Goal: Transaction & Acquisition: Purchase product/service

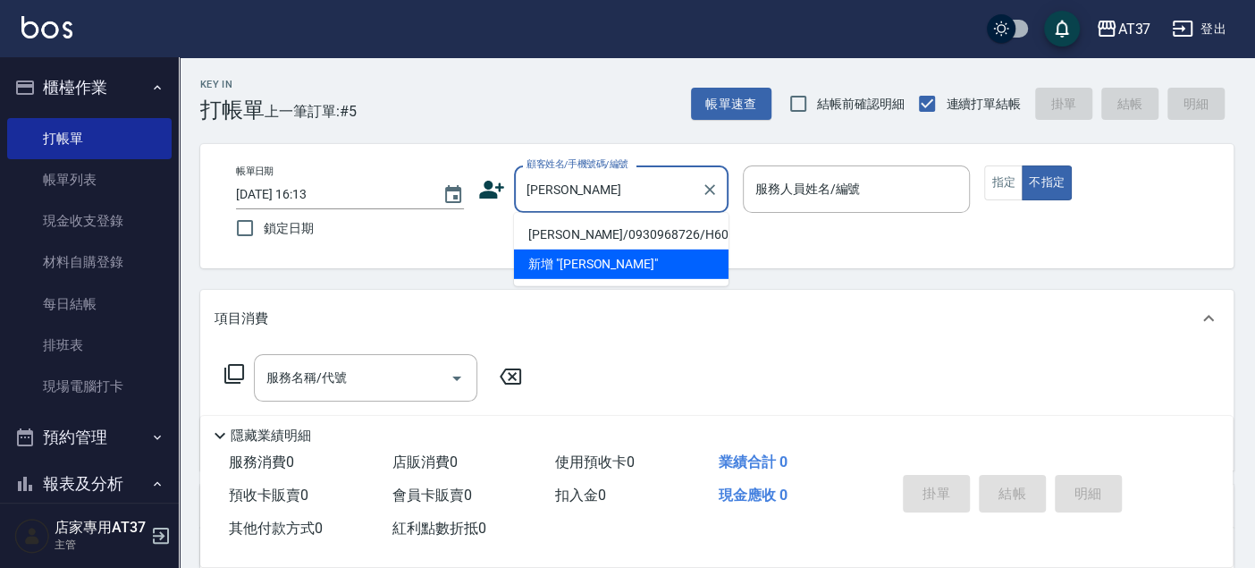
click at [660, 231] on li "[PERSON_NAME]/0930968726/H603" at bounding box center [621, 234] width 215 height 29
type input "[PERSON_NAME]/0930968726/H603"
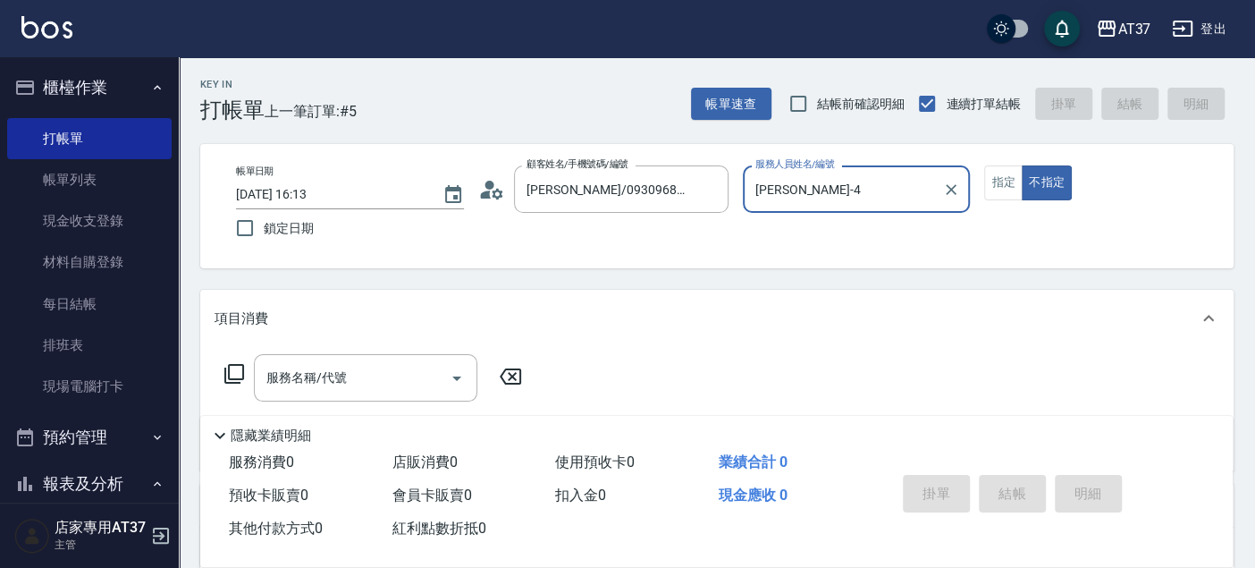
type input "[PERSON_NAME]-4"
click at [997, 197] on button "指定" at bounding box center [1003, 182] width 38 height 35
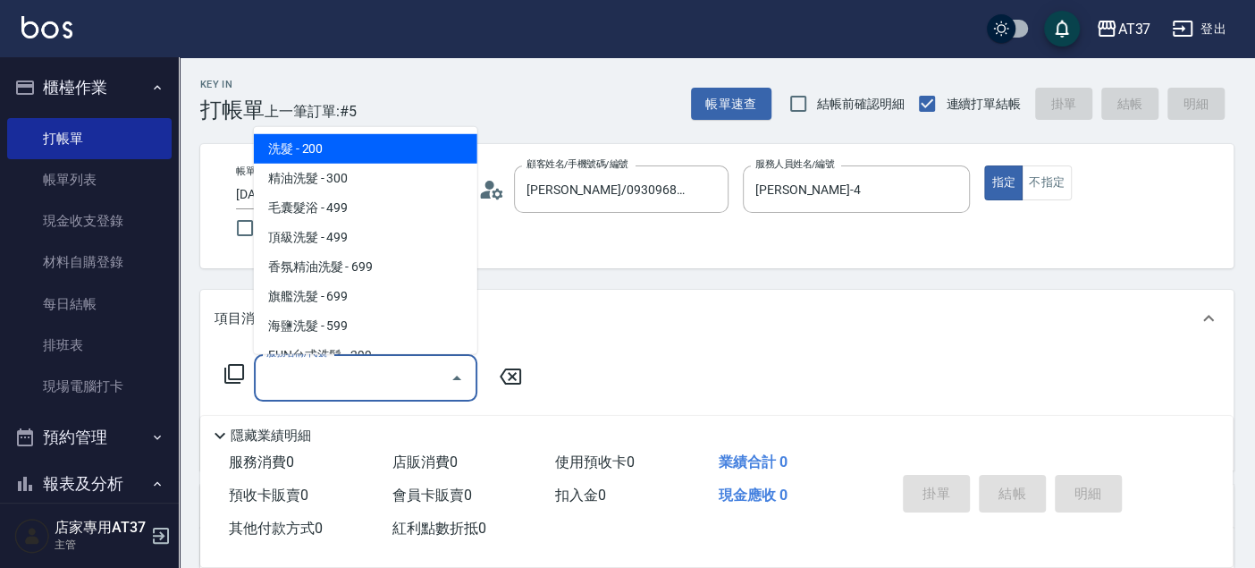
click at [281, 383] on input "服務名稱/代號" at bounding box center [352, 377] width 181 height 31
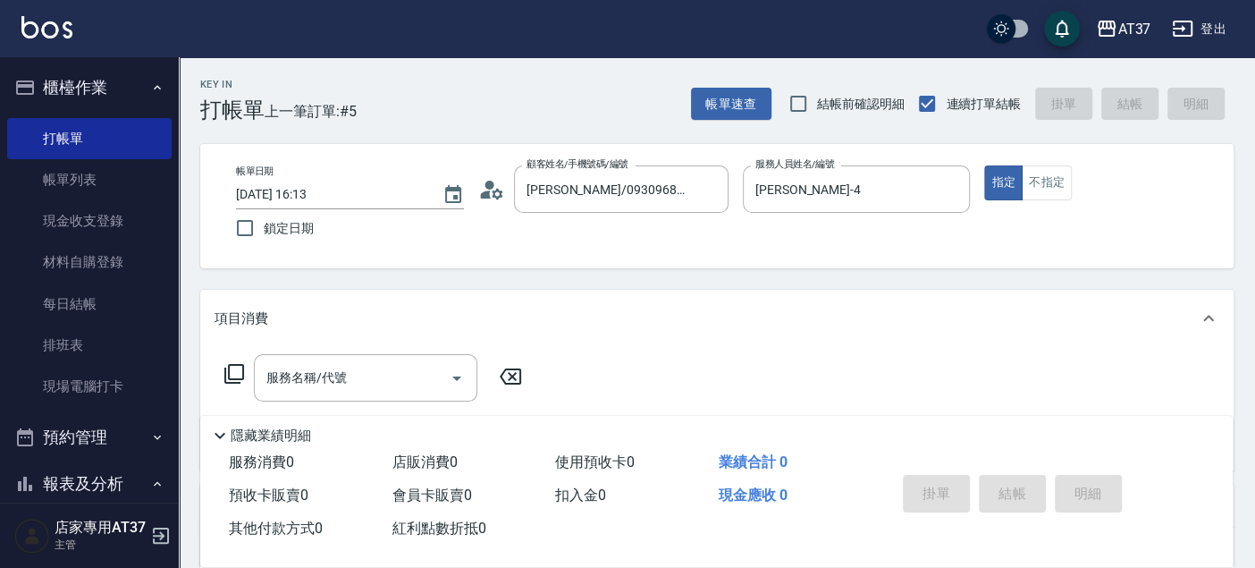
click at [227, 372] on icon at bounding box center [233, 373] width 21 height 21
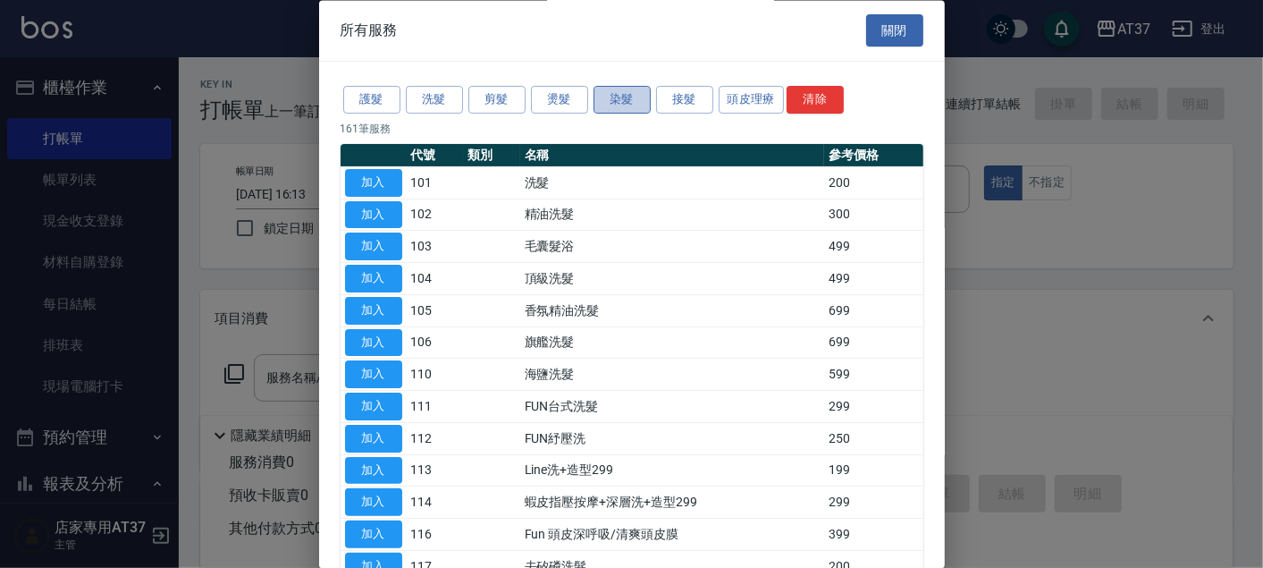
click at [618, 105] on button "染髮" at bounding box center [621, 101] width 57 height 28
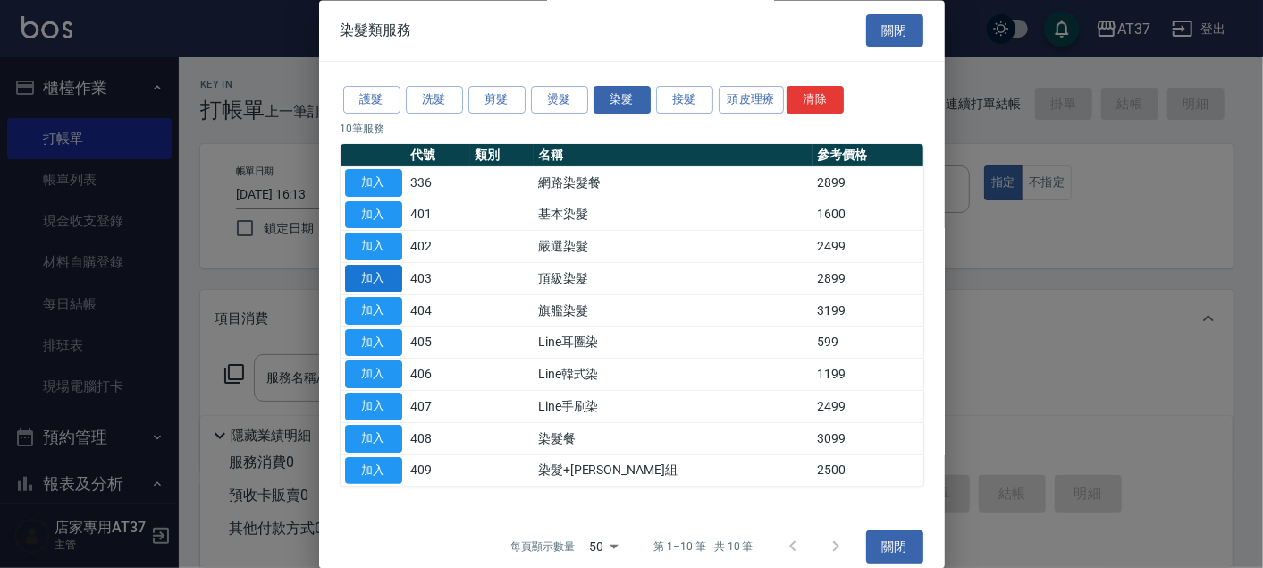
click at [377, 277] on button "加入" at bounding box center [373, 279] width 57 height 28
type input "頂級染髮(403)"
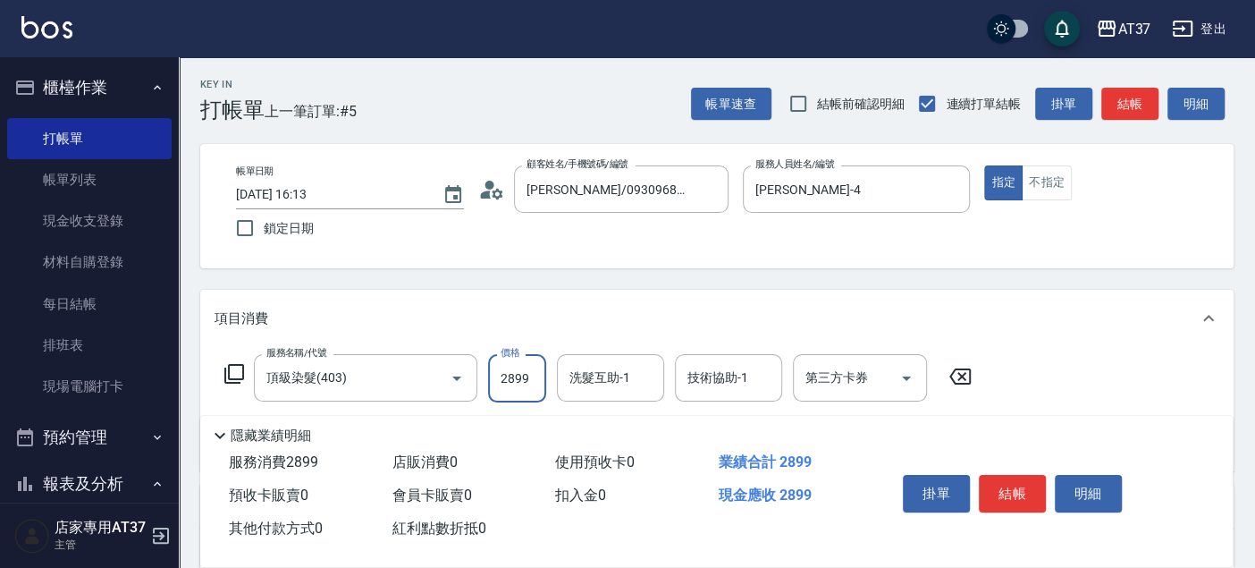
click at [507, 373] on input "2899" at bounding box center [517, 378] width 58 height 48
type input "3000"
type input "致穎-23"
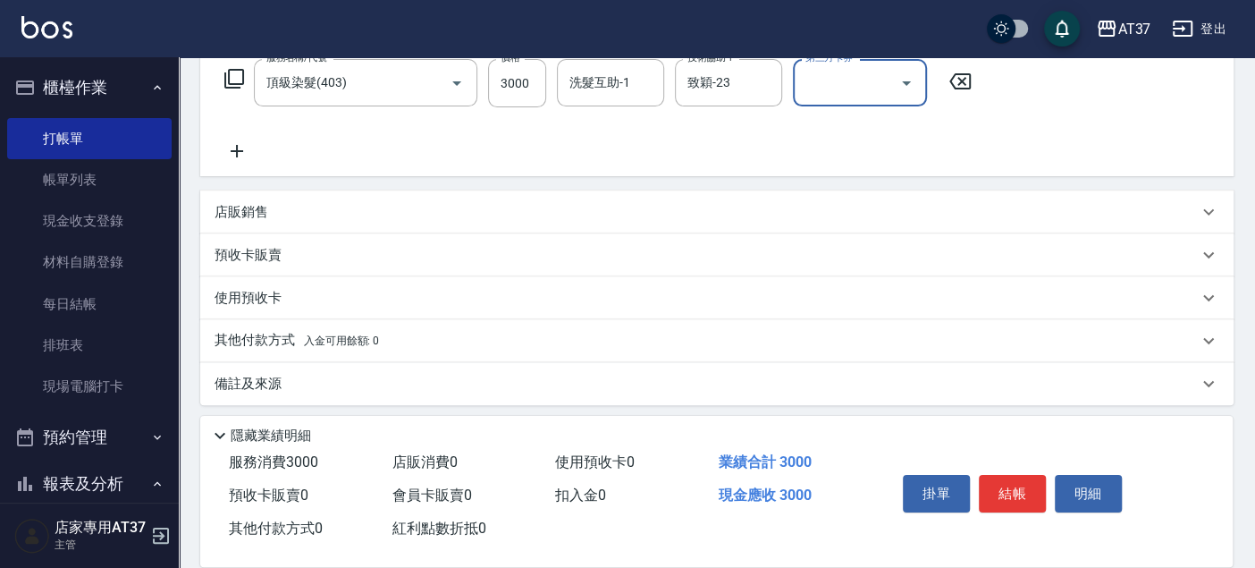
scroll to position [300, 0]
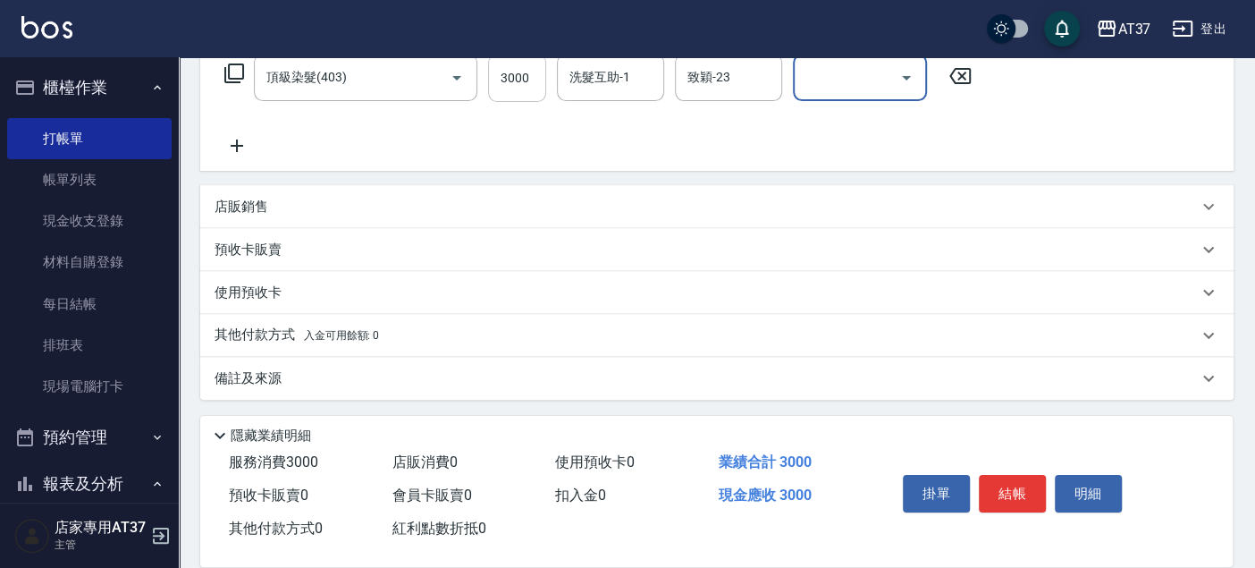
click at [519, 89] on input "3000" at bounding box center [517, 78] width 58 height 48
type input "3100"
click at [301, 198] on div "店販銷售" at bounding box center [706, 207] width 983 height 19
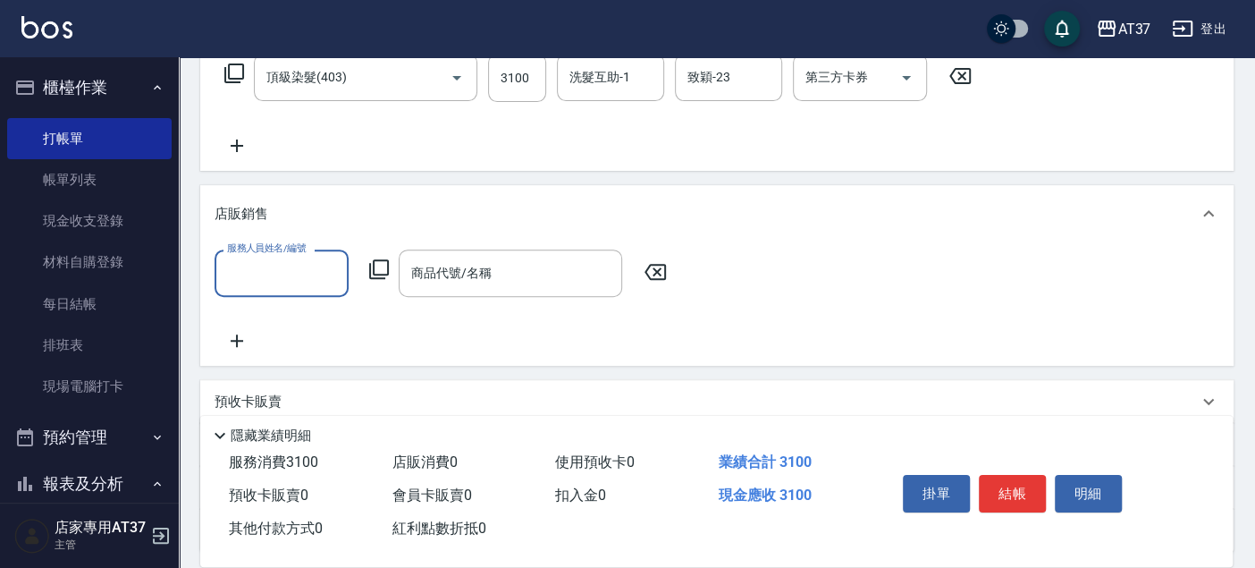
scroll to position [0, 0]
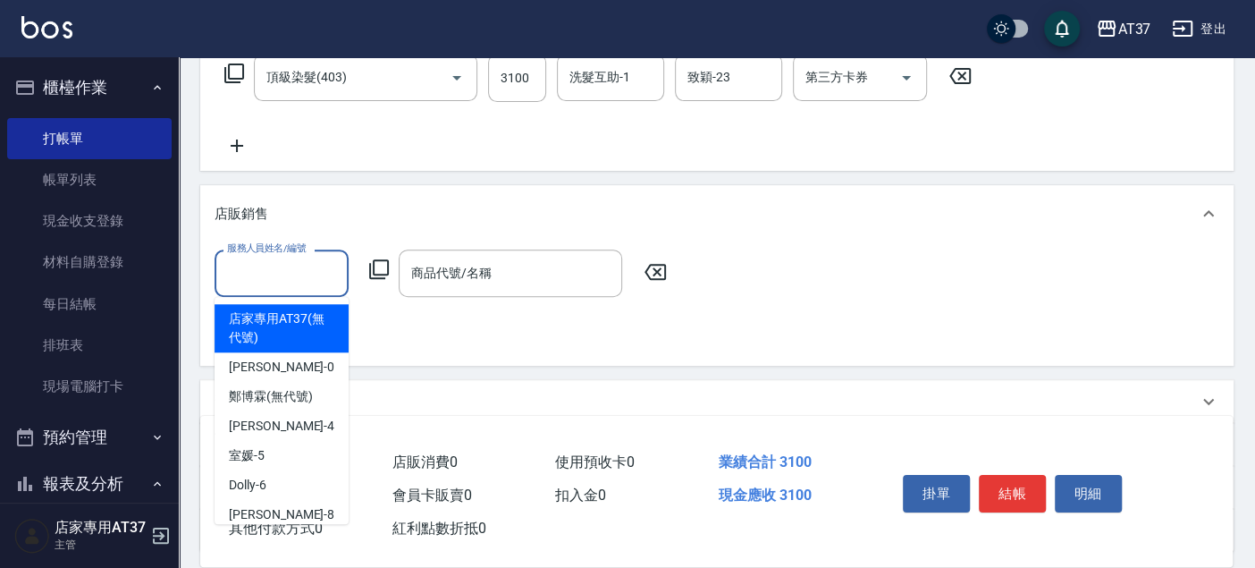
click at [299, 265] on input "服務人員姓名/編號" at bounding box center [282, 272] width 118 height 31
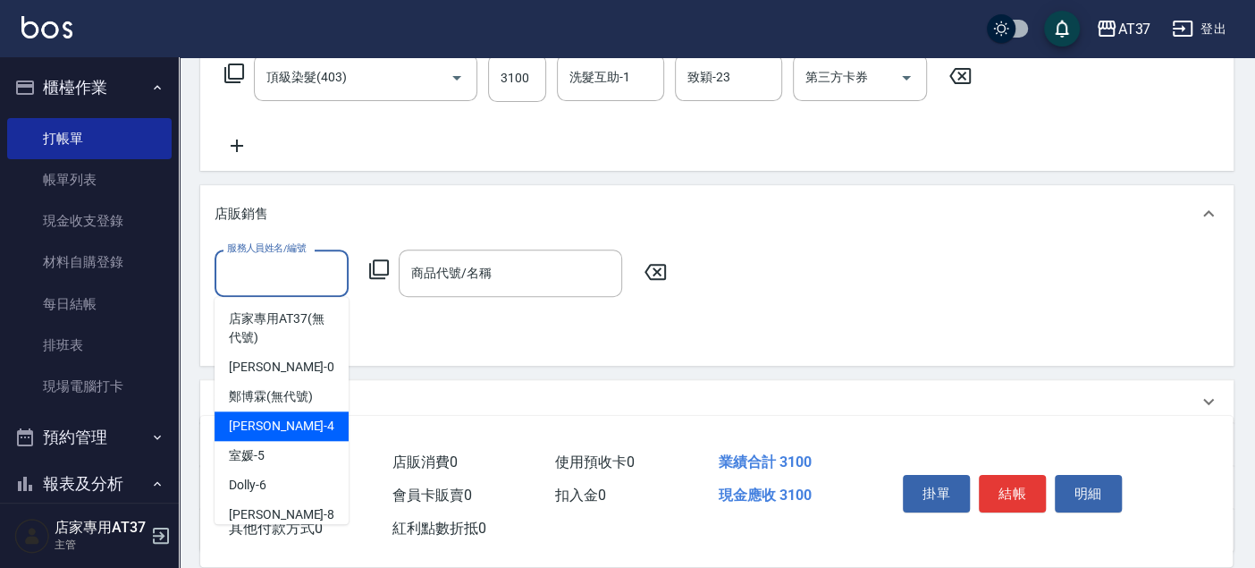
click at [281, 421] on span "[PERSON_NAME] -4" at bounding box center [281, 425] width 105 height 19
type input "[PERSON_NAME]-4"
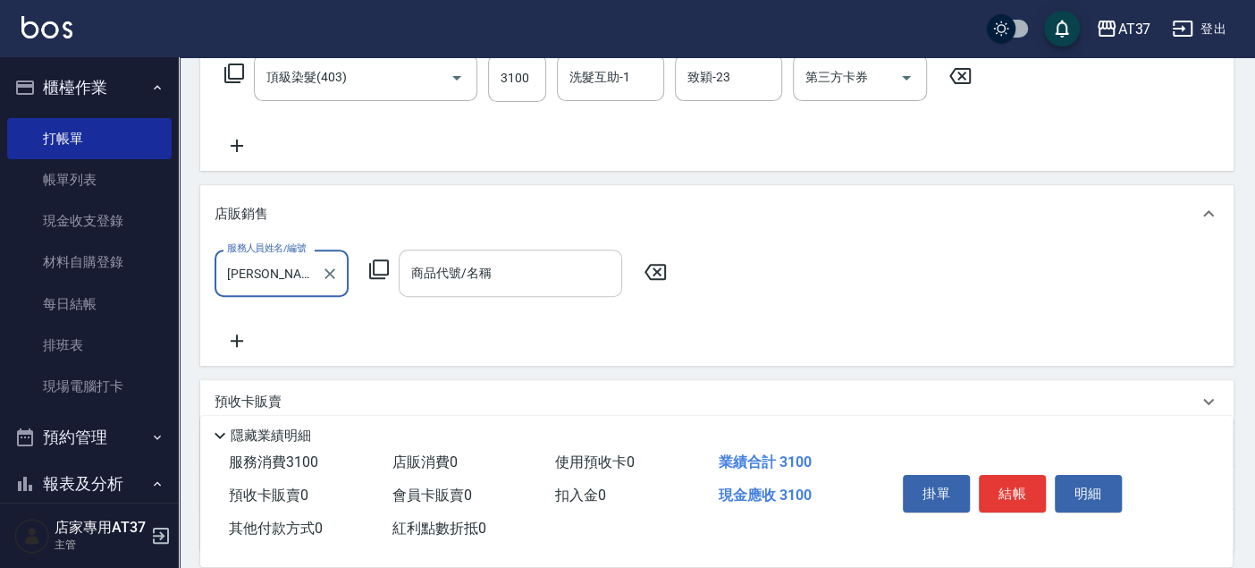
click at [438, 265] on div "商品代號/名稱 商品代號/名稱" at bounding box center [510, 272] width 223 height 47
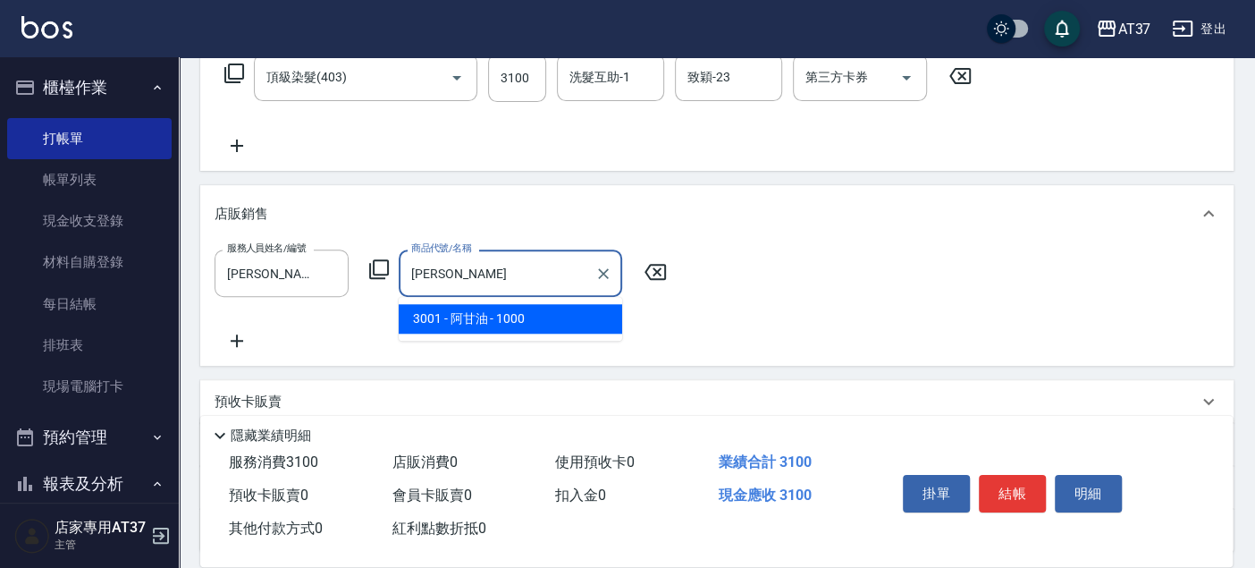
type input "阿甘油"
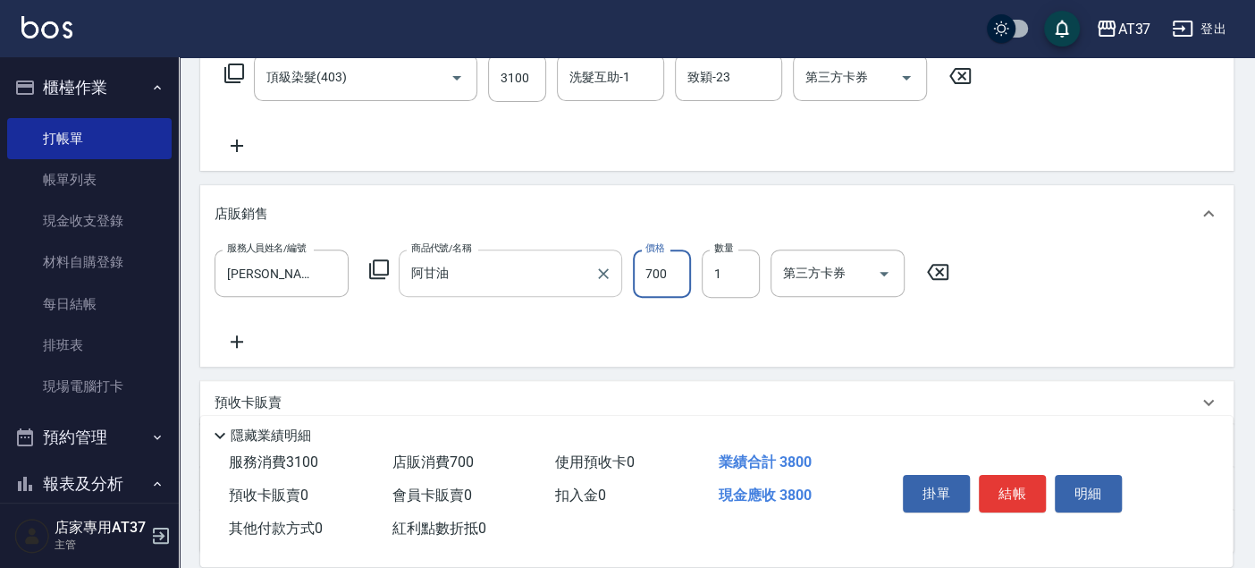
type input "700"
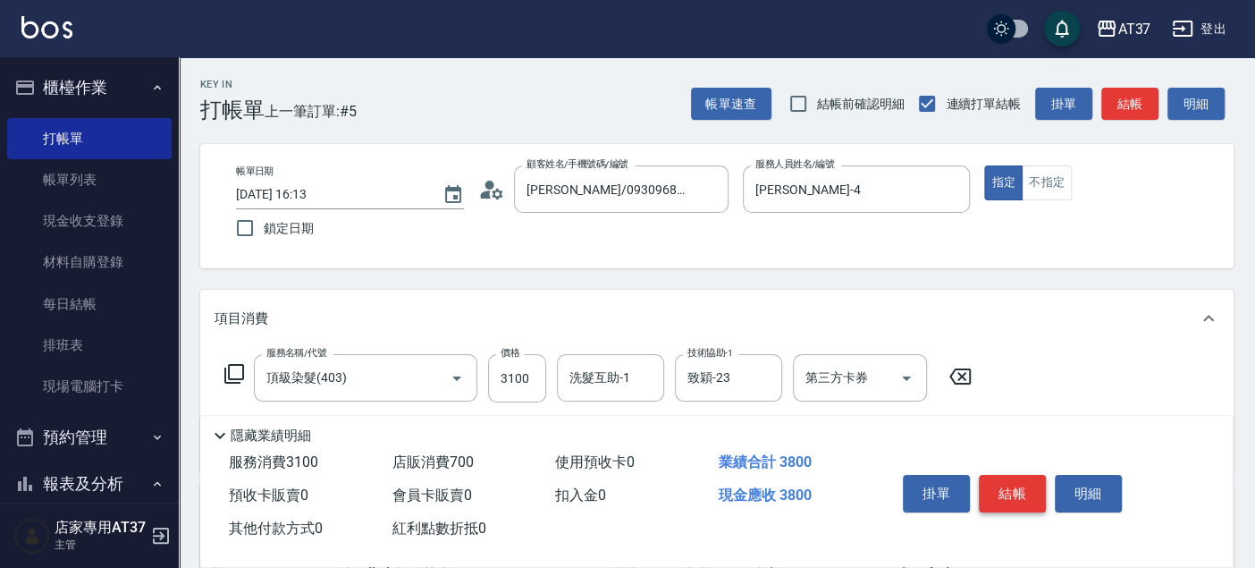
click at [1016, 492] on button "結帳" at bounding box center [1012, 494] width 67 height 38
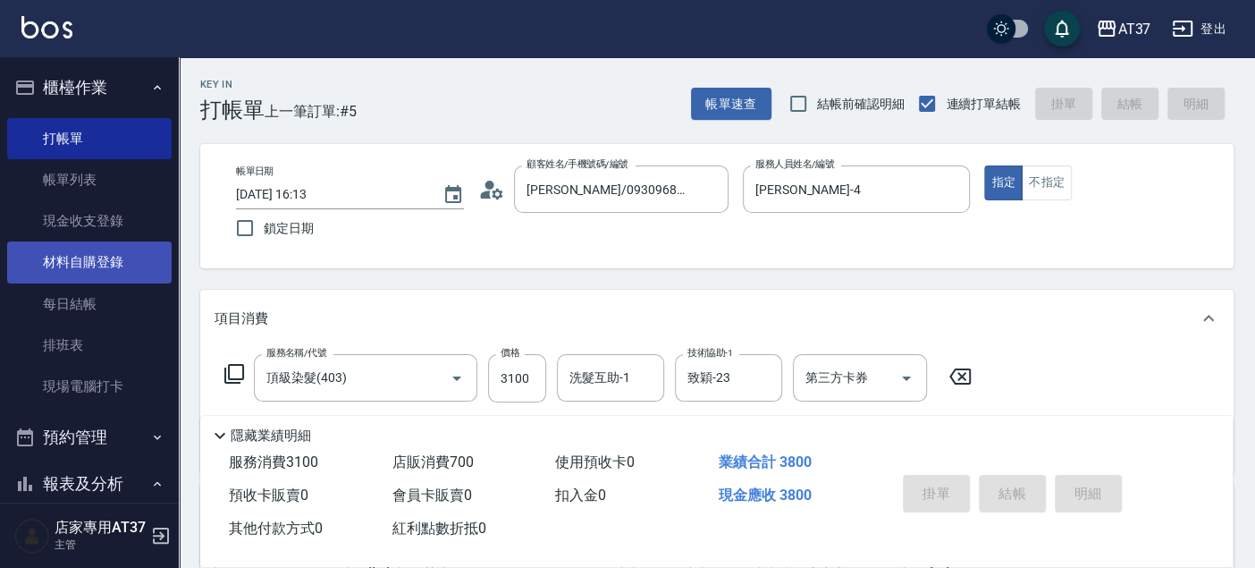
type input "[DATE] 16:52"
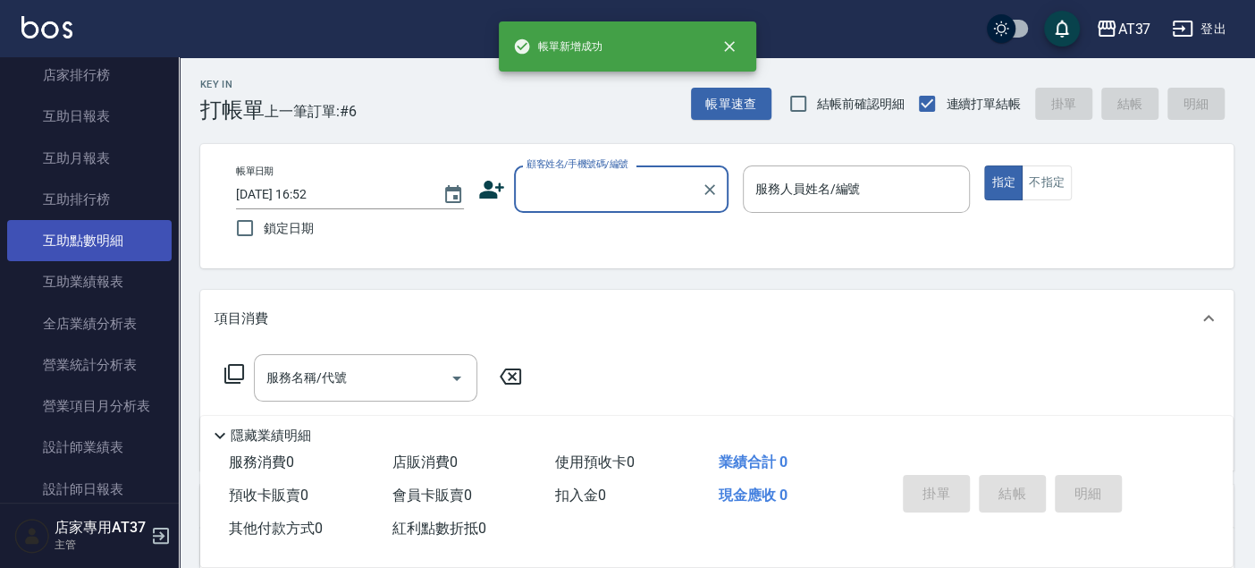
scroll to position [694, 0]
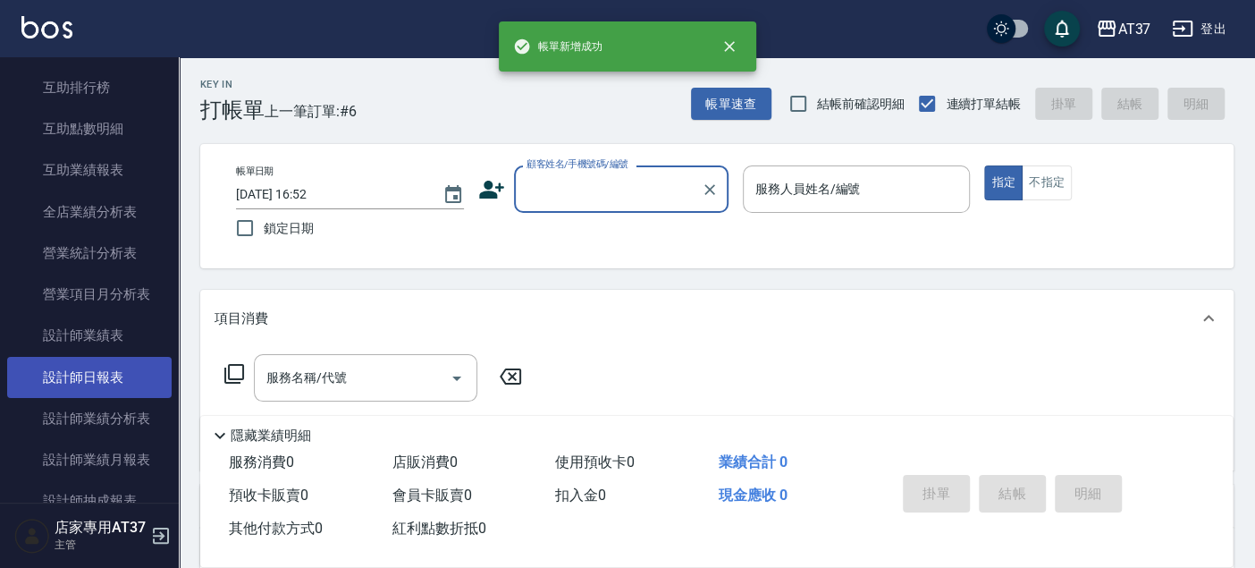
click at [121, 364] on link "設計師日報表" at bounding box center [89, 377] width 164 height 41
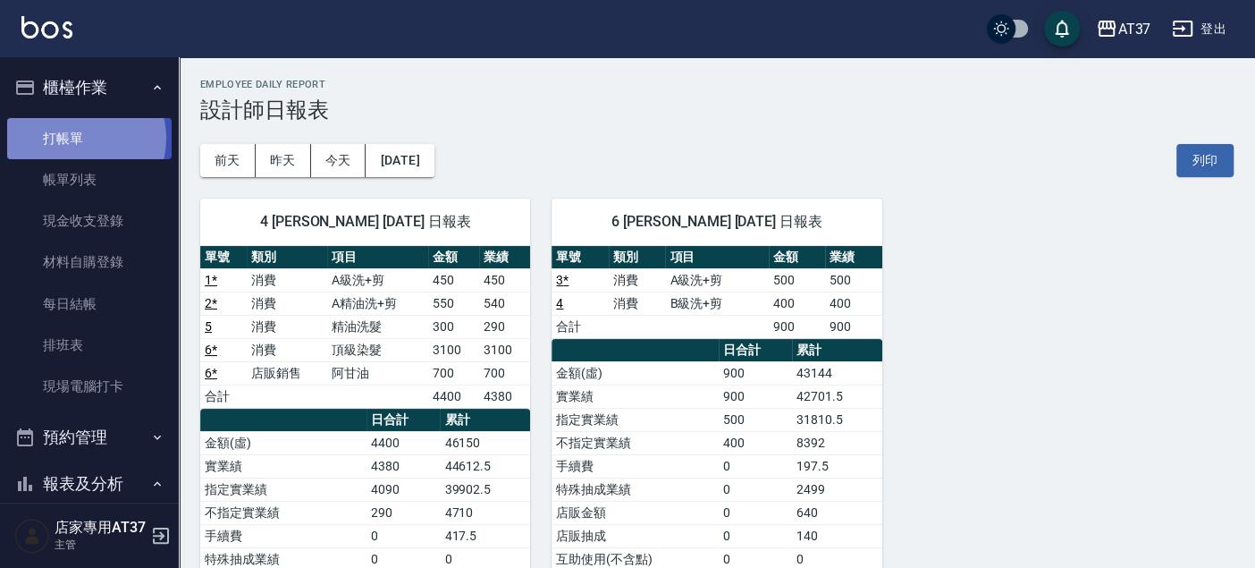
click at [83, 138] on link "打帳單" at bounding box center [89, 138] width 164 height 41
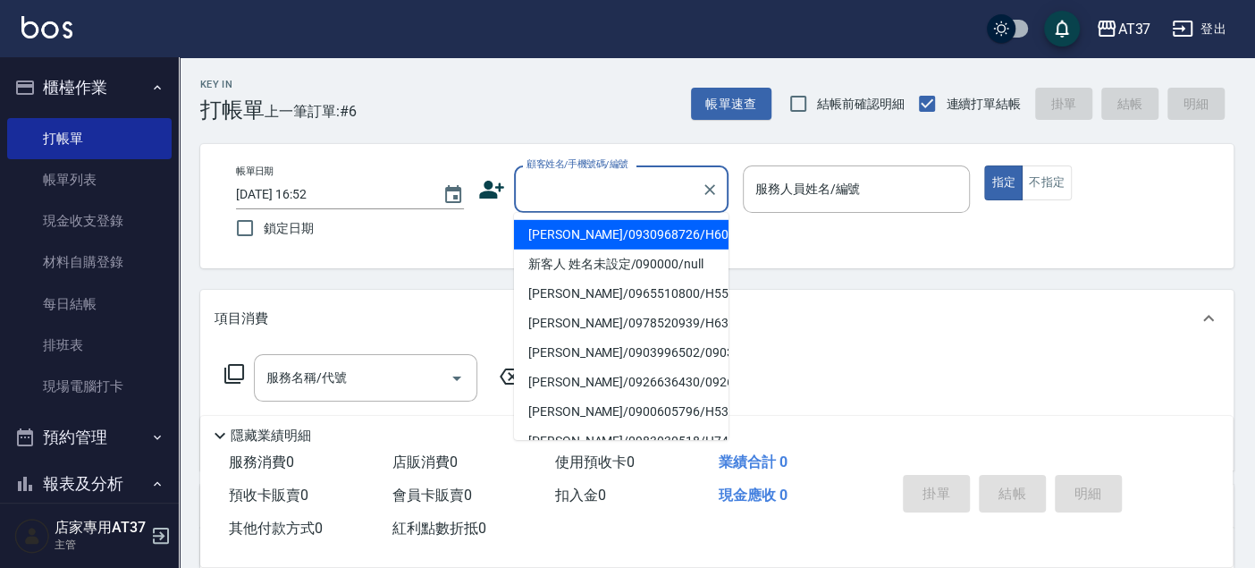
click at [561, 198] on input "顧客姓名/手機號碼/編號" at bounding box center [608, 188] width 172 height 31
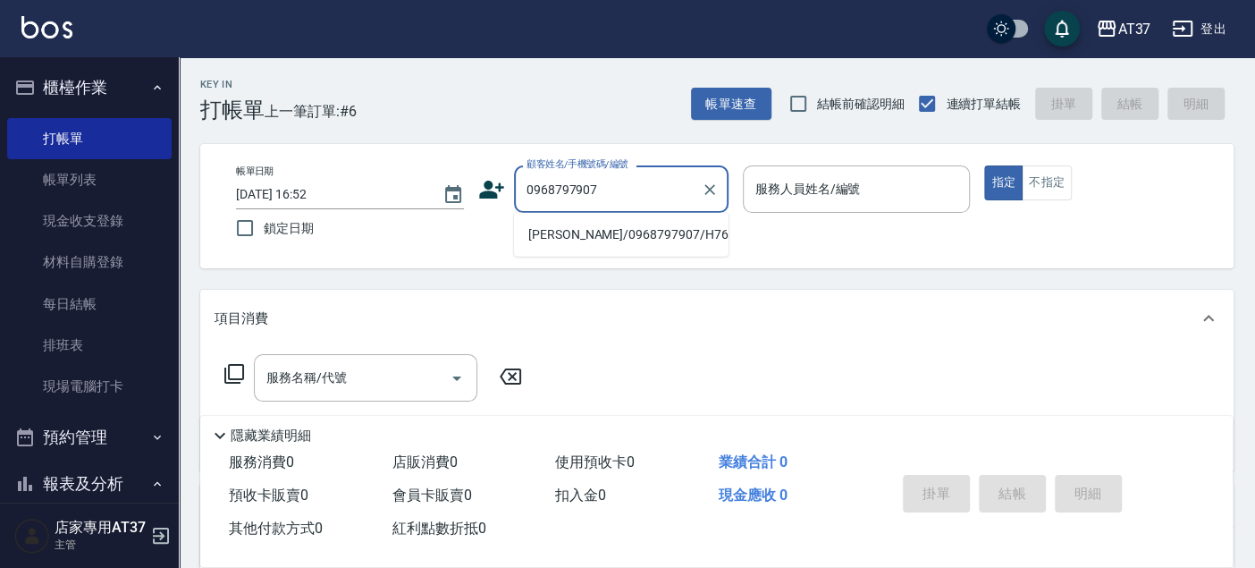
click at [587, 243] on li "[PERSON_NAME]/0968797907/H763" at bounding box center [621, 234] width 215 height 29
type input "[PERSON_NAME]/0968797907/H763"
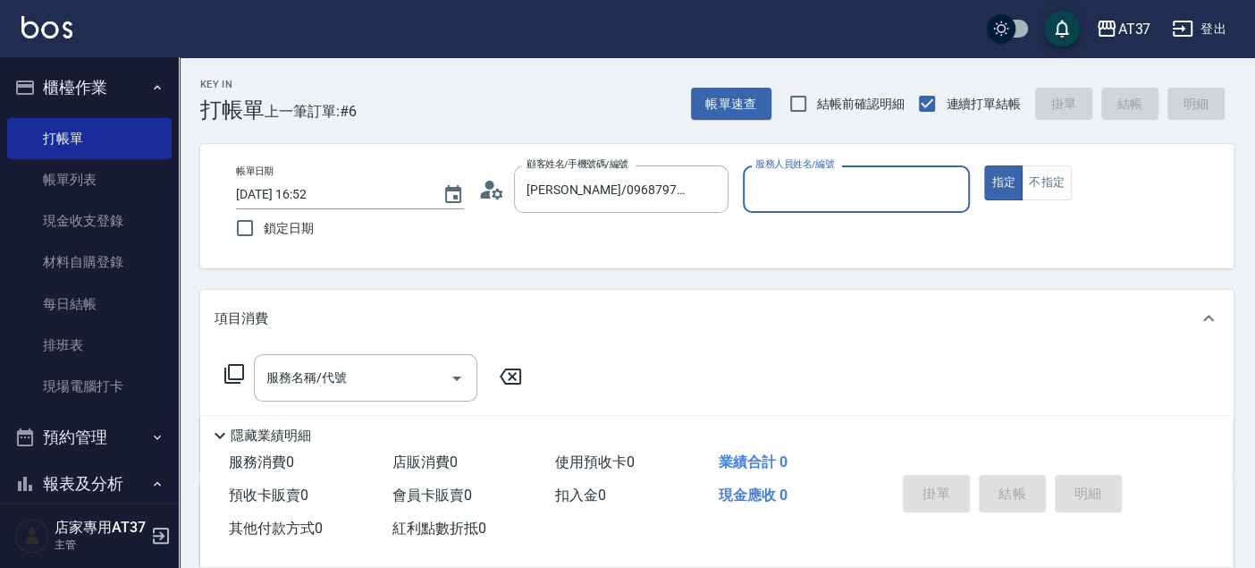
type input "[PERSON_NAME]-4"
click at [383, 370] on input "服務名稱/代號" at bounding box center [352, 377] width 181 height 31
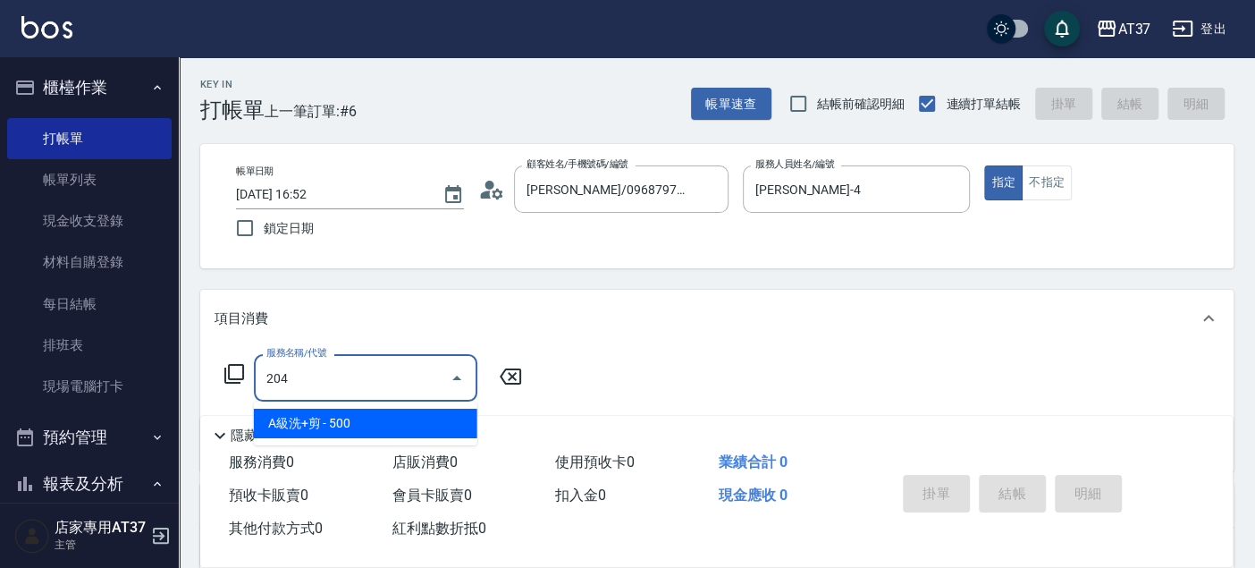
type input "A級洗+剪(204)"
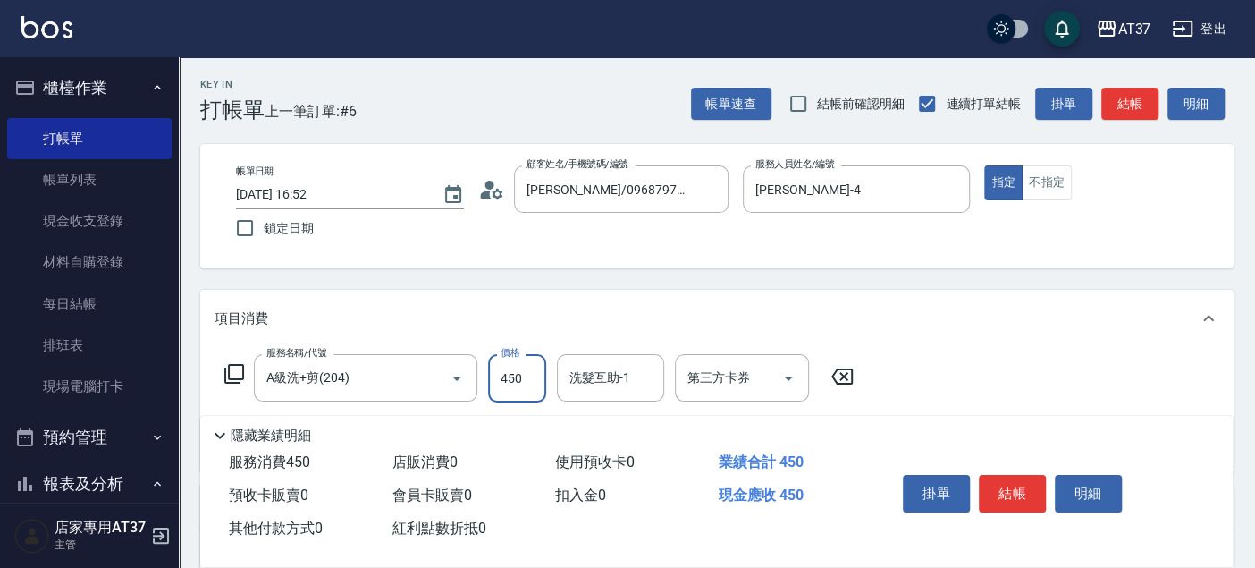
type input "450"
type input "3"
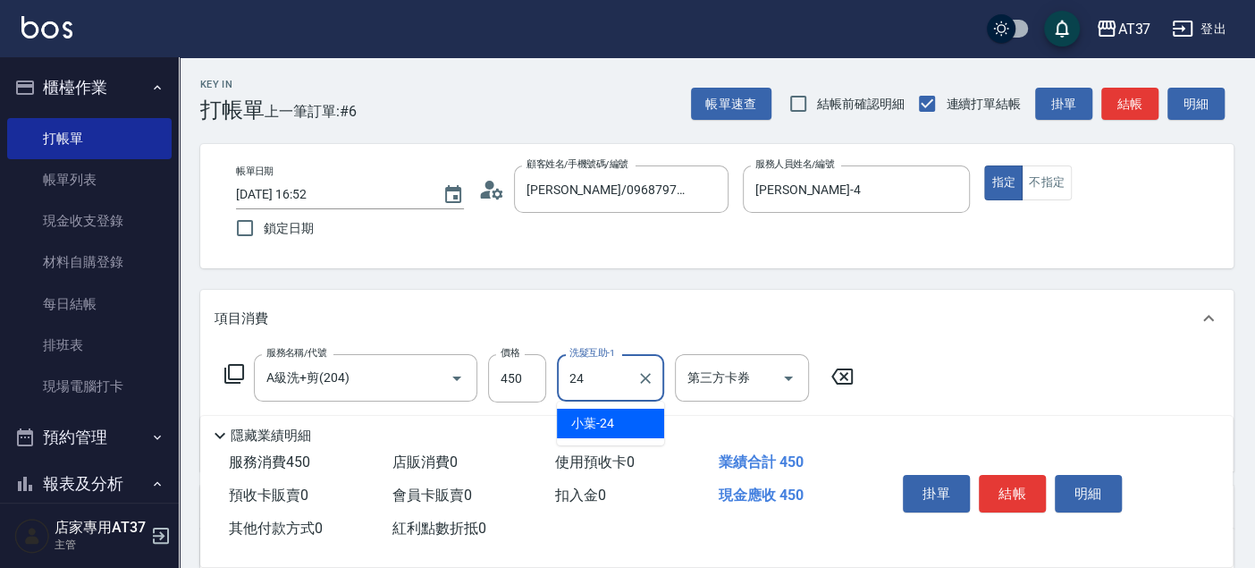
type input "小葉-24"
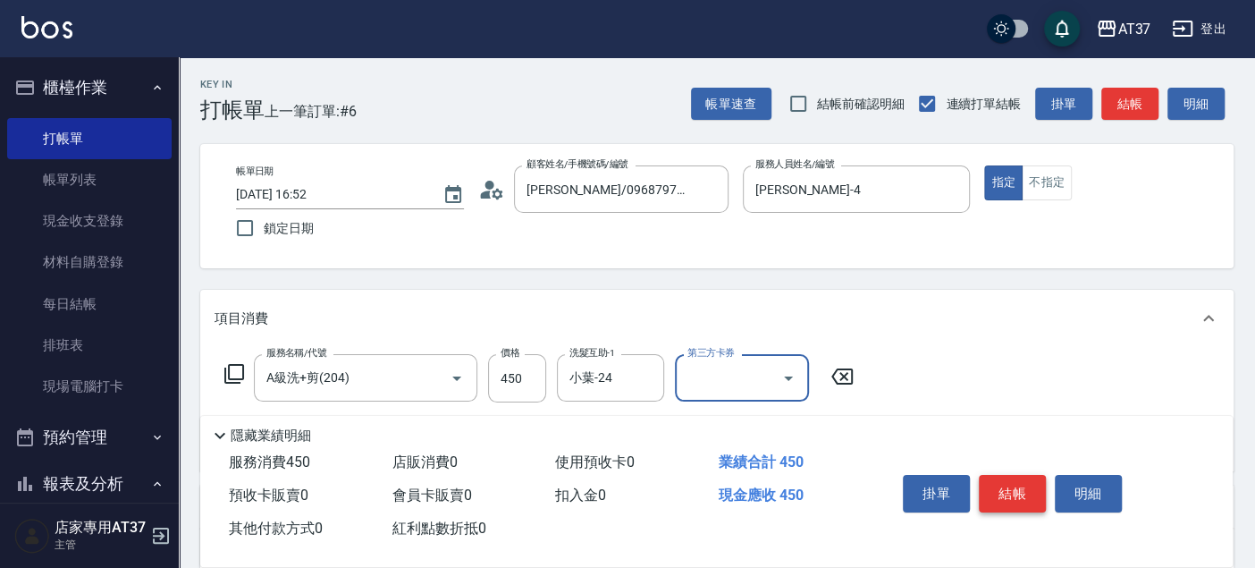
click at [1002, 481] on button "結帳" at bounding box center [1012, 494] width 67 height 38
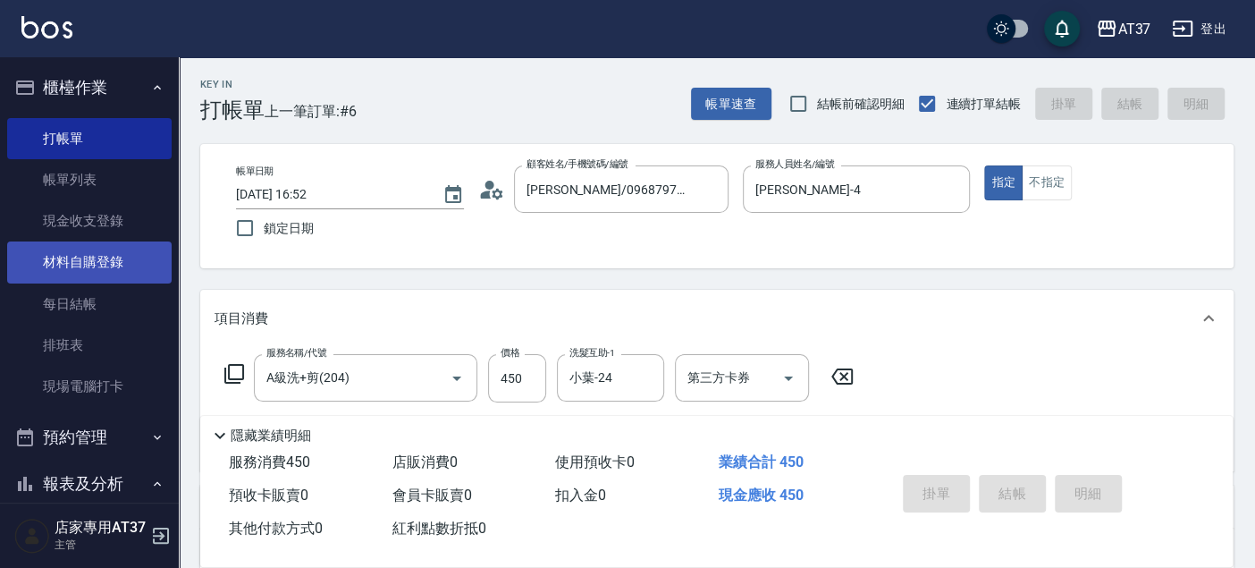
type input "[DATE] 17:30"
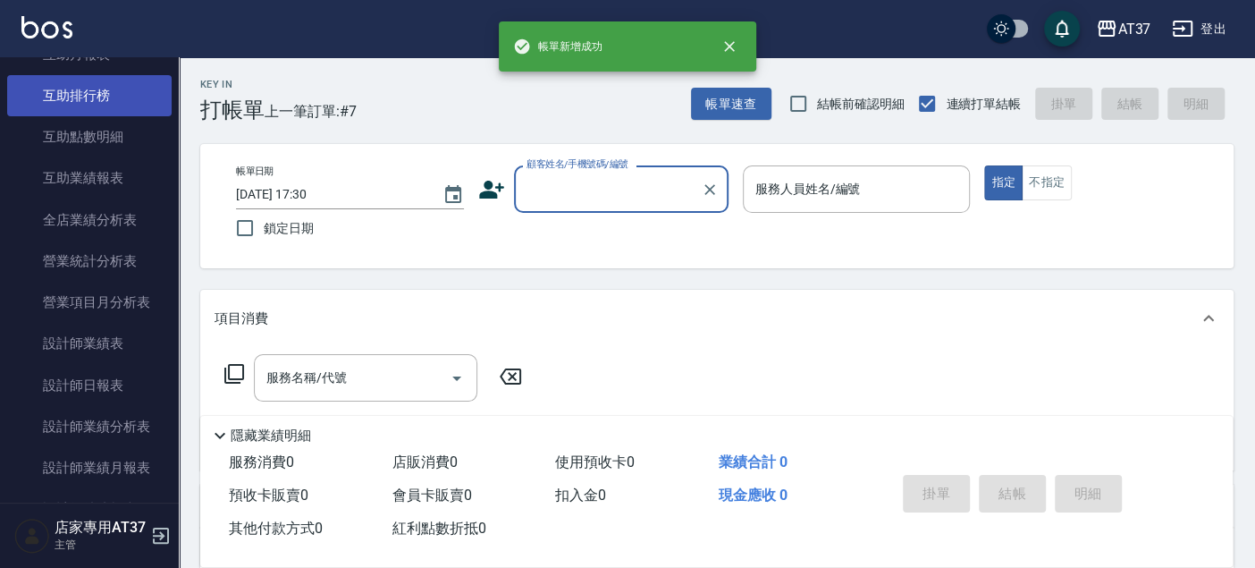
scroll to position [694, 0]
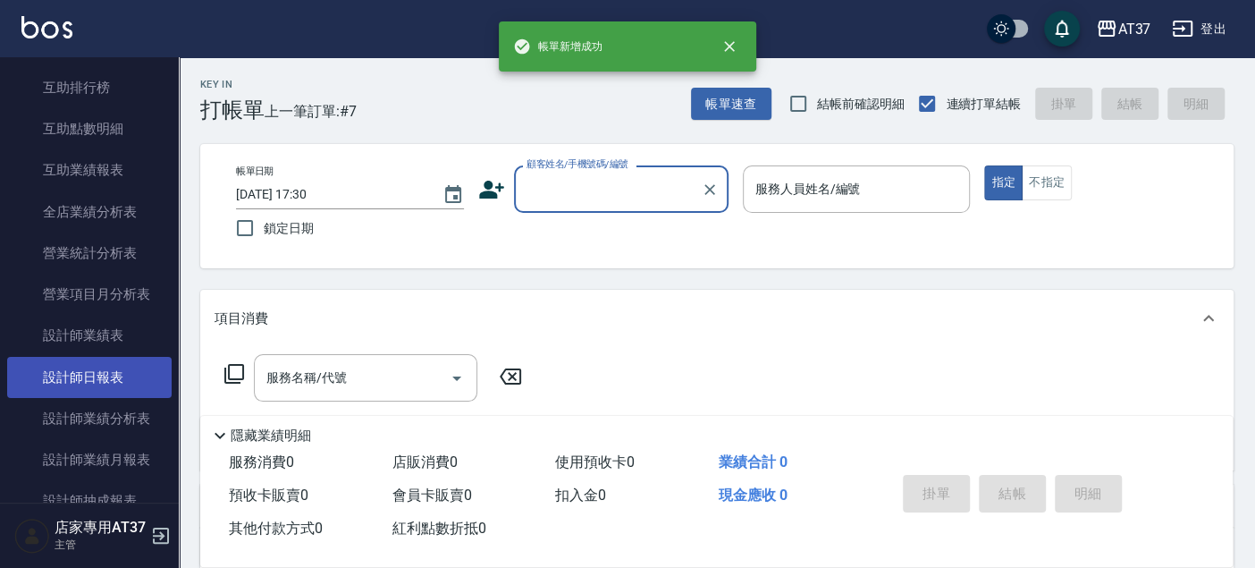
click at [120, 380] on link "設計師日報表" at bounding box center [89, 377] width 164 height 41
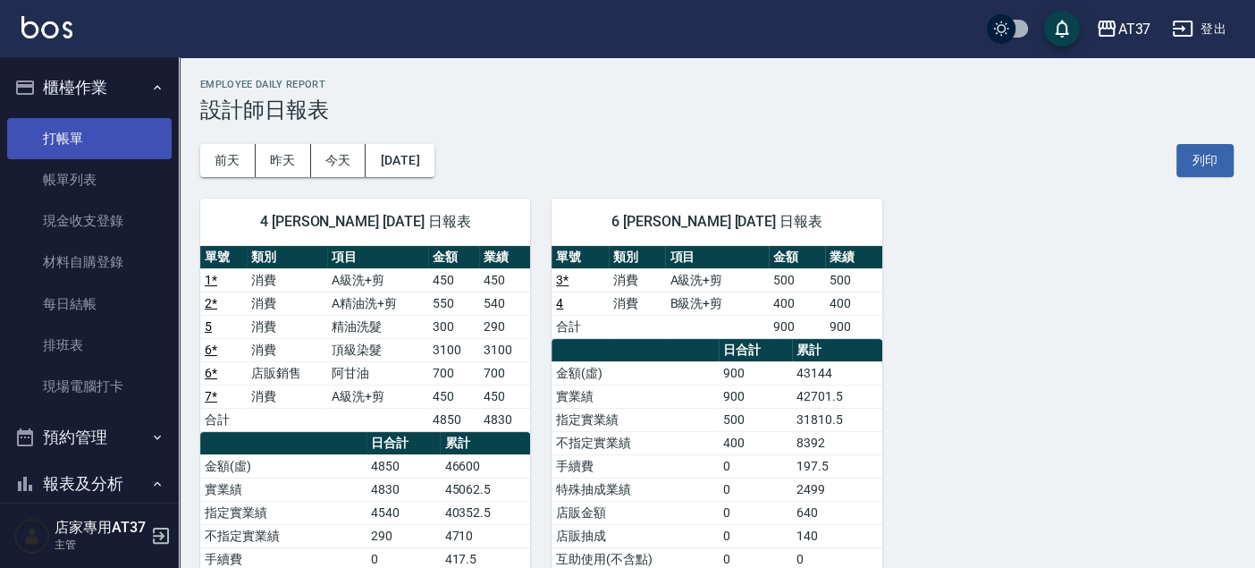
click at [115, 137] on link "打帳單" at bounding box center [89, 138] width 164 height 41
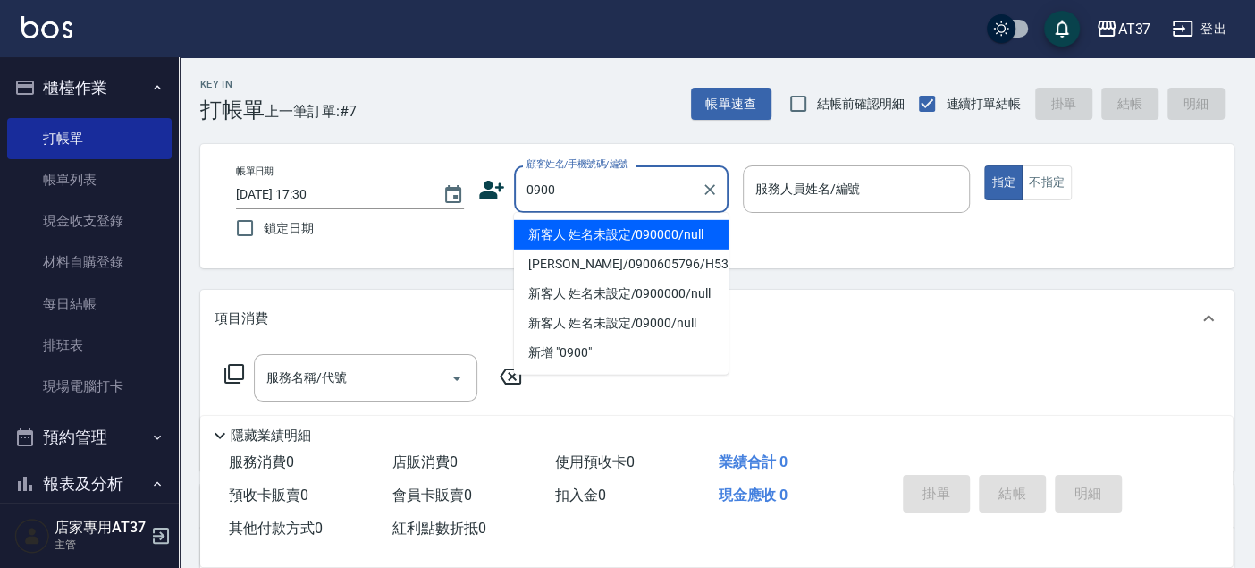
type input "0900"
type input "4"
type input "新客人 姓名未設定/090000/null"
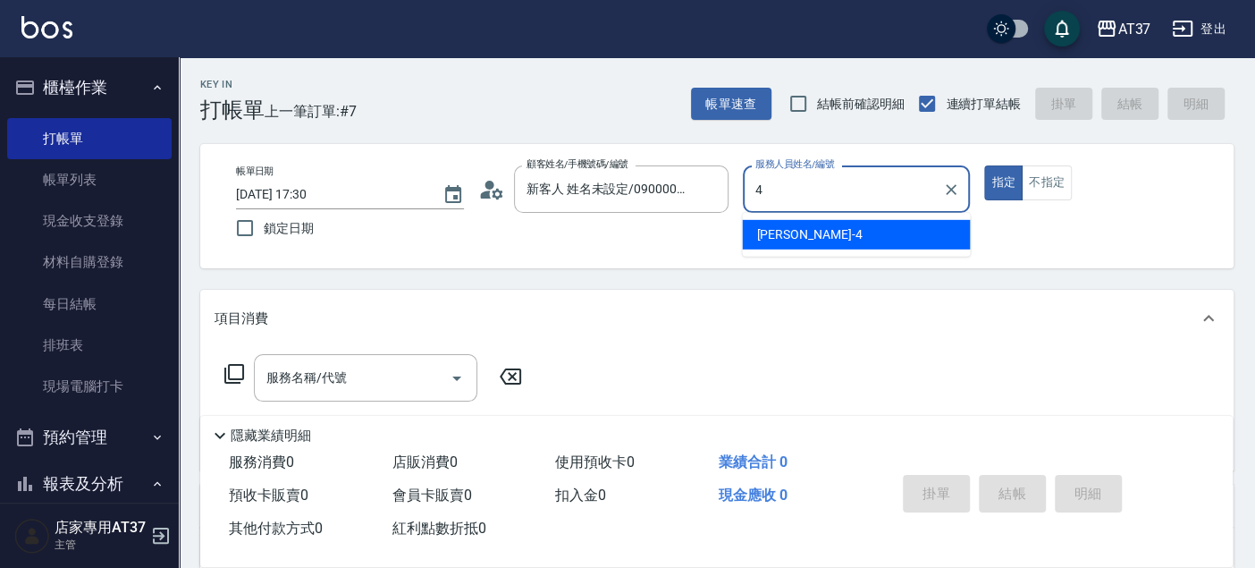
type input "4"
type button "true"
type input "[PERSON_NAME]-4"
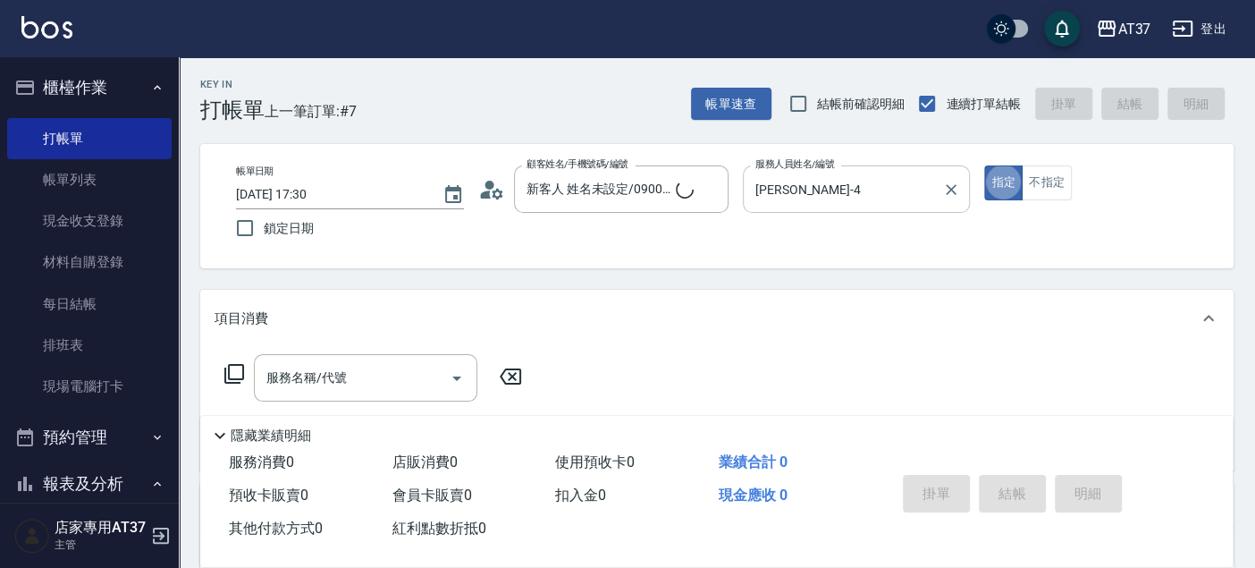
type input "新客人 姓名未設定/0900/null"
drag, startPoint x: 1049, startPoint y: 179, endPoint x: 874, endPoint y: 217, distance: 179.3
click at [1050, 179] on button "不指定" at bounding box center [1047, 182] width 50 height 35
click at [363, 377] on input "服務名稱/代號" at bounding box center [352, 377] width 181 height 31
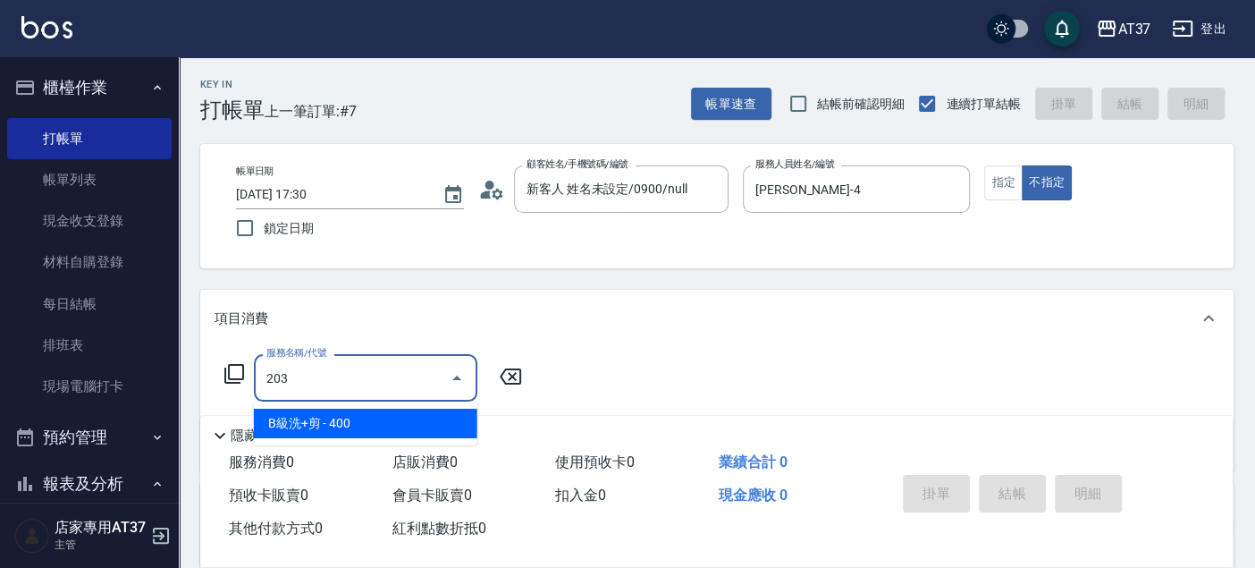
type input "B級洗+剪(203)"
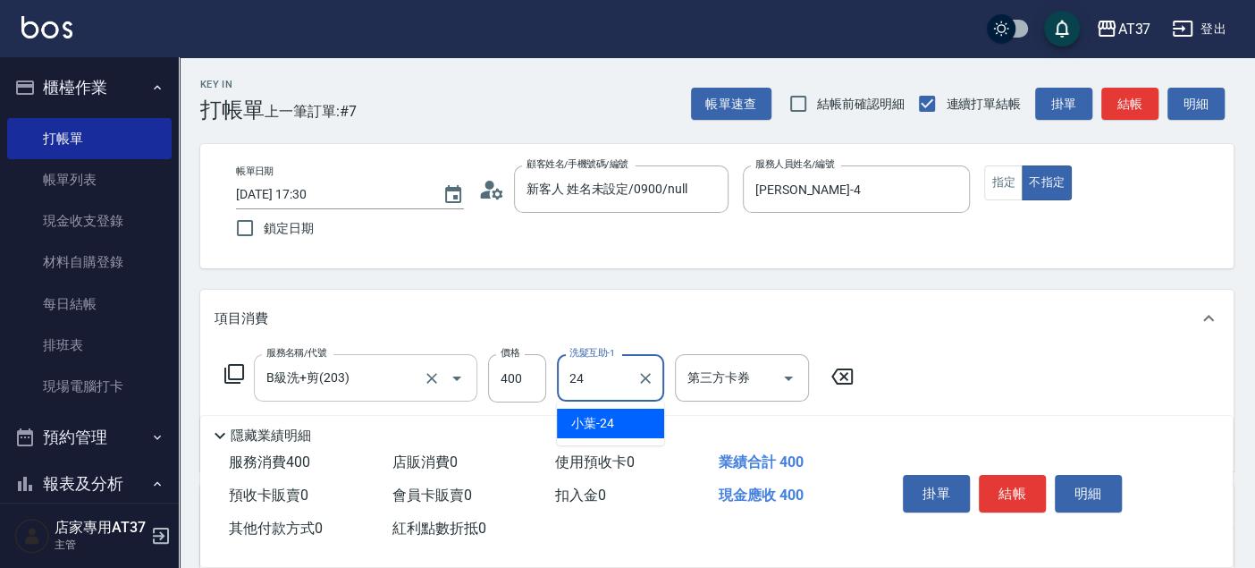
type input "小葉-24"
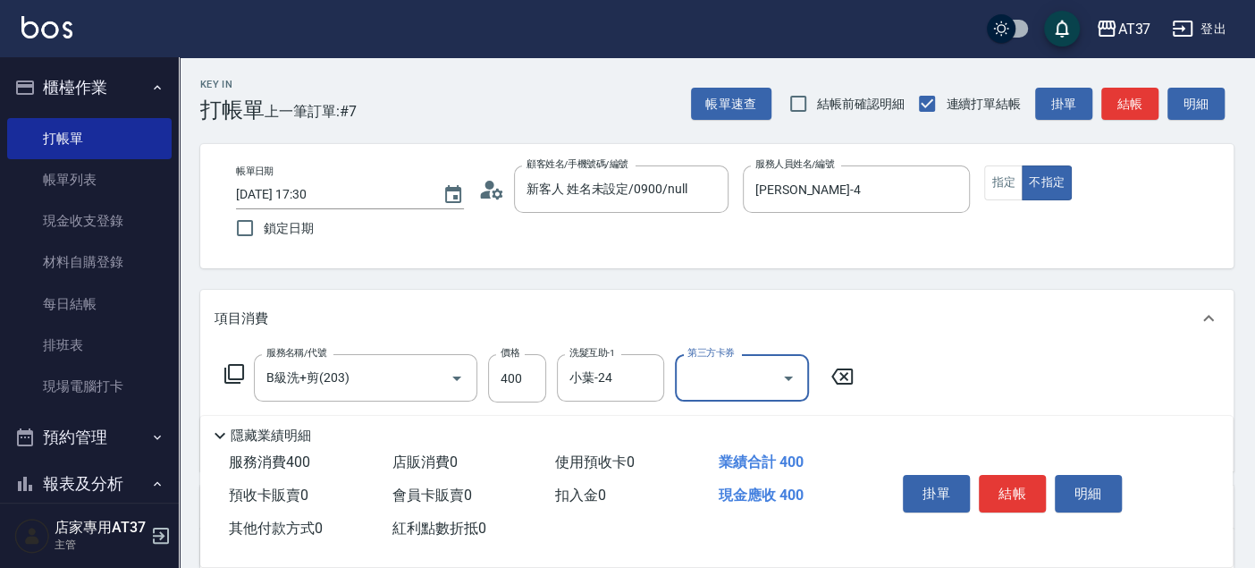
click at [1008, 483] on button "結帳" at bounding box center [1012, 494] width 67 height 38
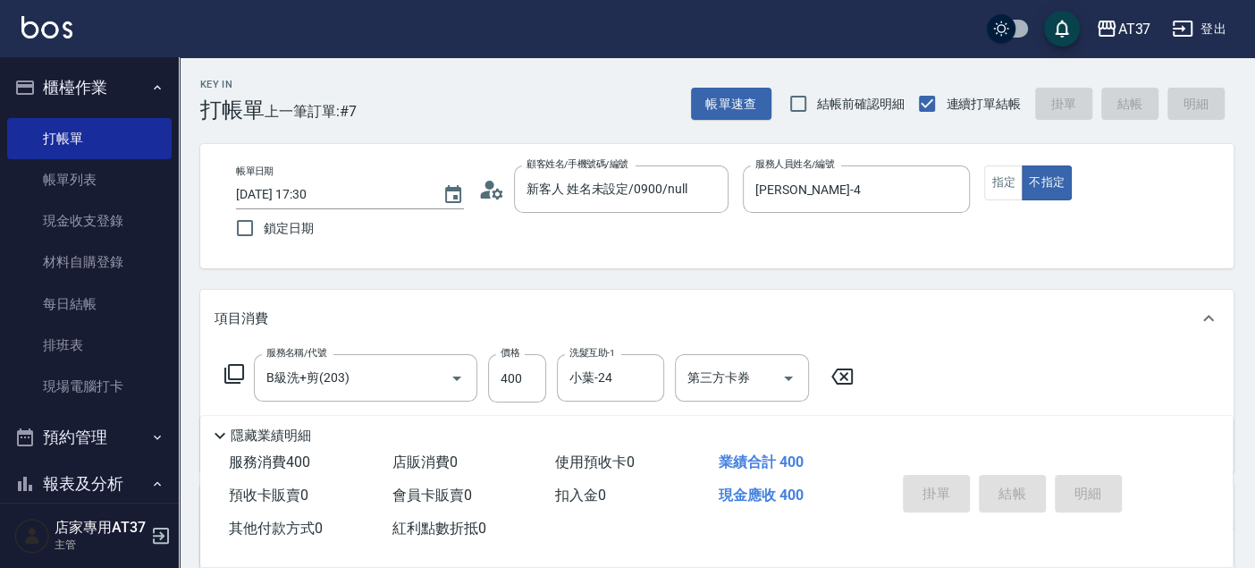
type input "[DATE] 18:16"
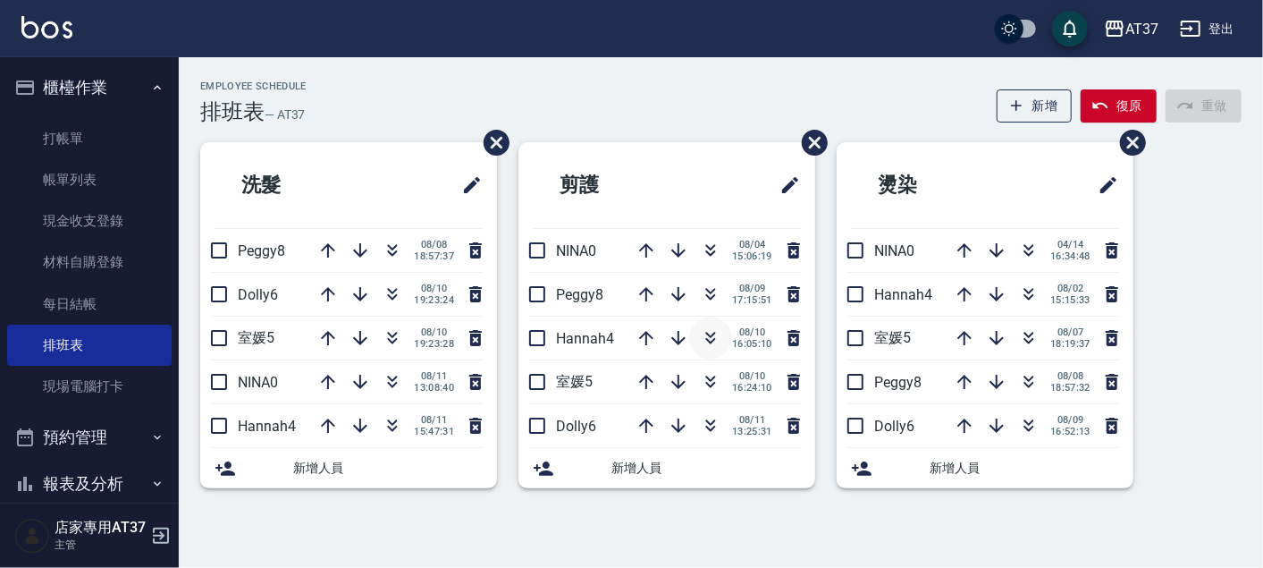
click at [708, 334] on icon "button" at bounding box center [711, 335] width 10 height 6
